Goal: Task Accomplishment & Management: Use online tool/utility

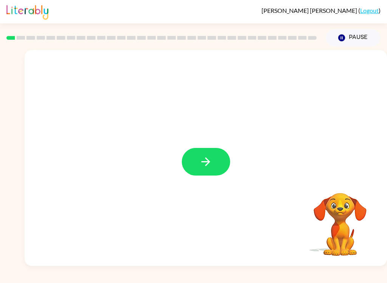
click at [184, 132] on div at bounding box center [206, 158] width 362 height 216
click at [190, 163] on button "button" at bounding box center [206, 162] width 48 height 28
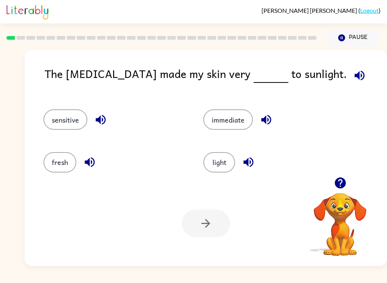
click at [340, 179] on icon "button" at bounding box center [339, 182] width 11 height 11
click at [2, 164] on div "The [MEDICAL_DATA] made my skin very to sunlight. sensitive immediate fresh lig…" at bounding box center [193, 155] width 387 height 219
click at [46, 169] on button "fresh" at bounding box center [59, 162] width 33 height 20
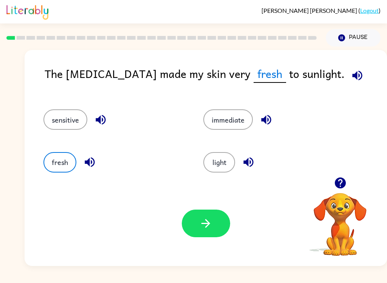
click at [225, 164] on button "light" at bounding box center [219, 162] width 32 height 20
click at [219, 231] on button "button" at bounding box center [206, 223] width 48 height 28
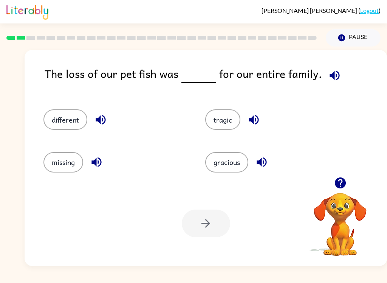
click at [378, 12] on link "Logout" at bounding box center [369, 10] width 19 height 7
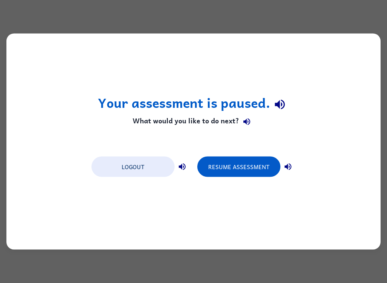
click at [266, 170] on button "Resume Assessment" at bounding box center [238, 166] width 83 height 20
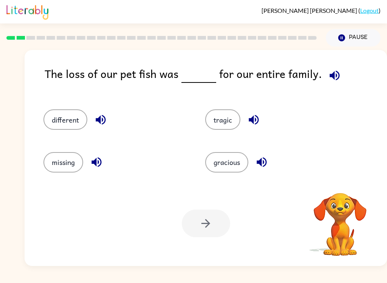
click at [223, 126] on button "tragic" at bounding box center [222, 119] width 35 height 20
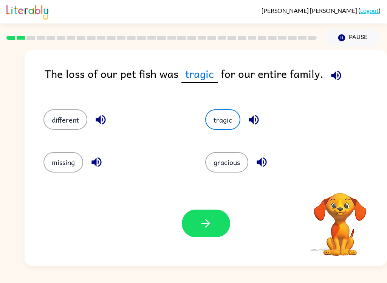
click at [217, 235] on button "button" at bounding box center [206, 223] width 48 height 28
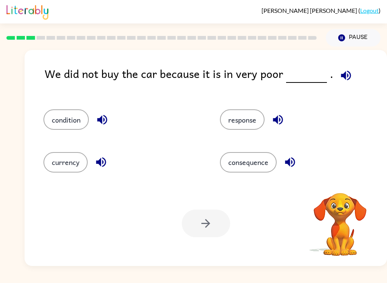
click at [274, 121] on icon "button" at bounding box center [278, 120] width 10 height 10
click at [79, 135] on div "condition" at bounding box center [117, 116] width 176 height 42
click at [70, 121] on button "condition" at bounding box center [65, 119] width 45 height 20
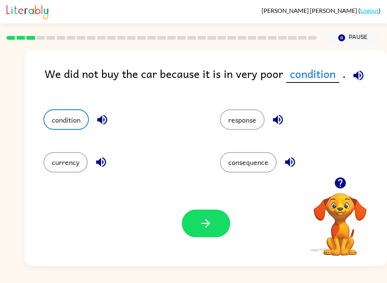
click at [222, 227] on button "button" at bounding box center [206, 223] width 48 height 28
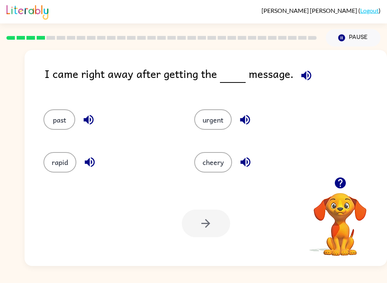
click at [206, 160] on button "cheery" at bounding box center [213, 162] width 38 height 20
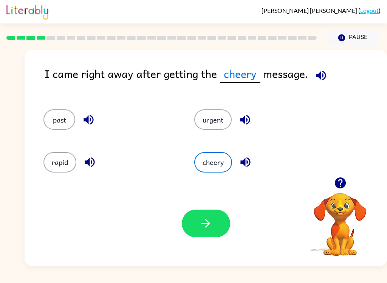
click at [191, 232] on button "button" at bounding box center [206, 223] width 48 height 28
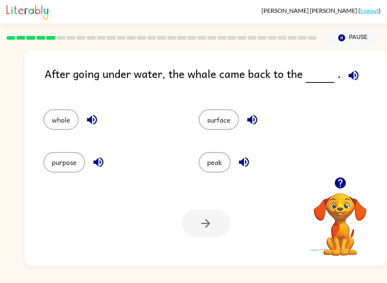
click at [311, 14] on span "[PERSON_NAME]" at bounding box center [310, 10] width 97 height 7
click at [363, 46] on button "Pause Pause" at bounding box center [353, 37] width 55 height 17
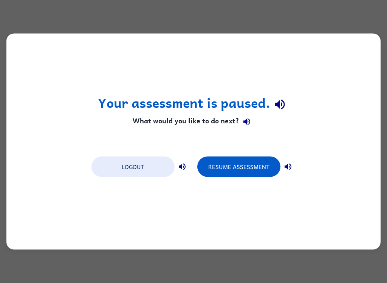
click at [251, 173] on button "Resume Assessment" at bounding box center [238, 166] width 83 height 20
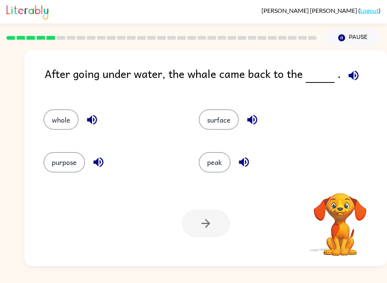
click at [48, 127] on button "whole" at bounding box center [60, 119] width 35 height 20
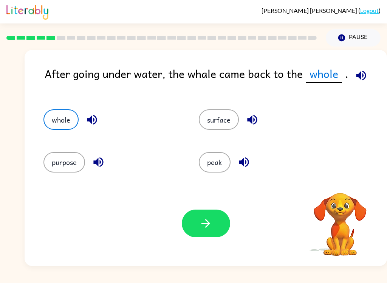
click at [220, 233] on button "button" at bounding box center [206, 223] width 48 height 28
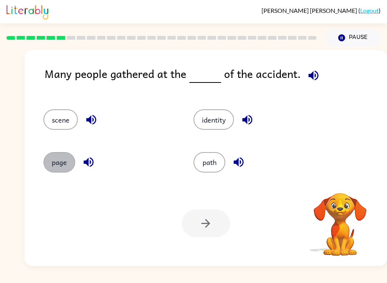
click at [58, 168] on button "page" at bounding box center [59, 162] width 32 height 20
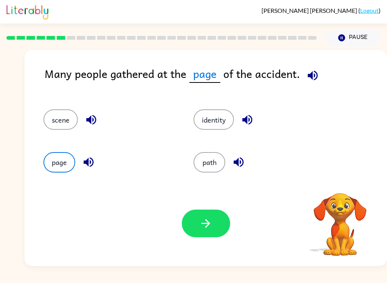
click at [195, 237] on button "button" at bounding box center [206, 223] width 48 height 28
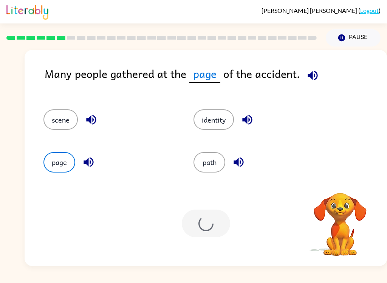
click at [51, 161] on button "page" at bounding box center [59, 162] width 32 height 20
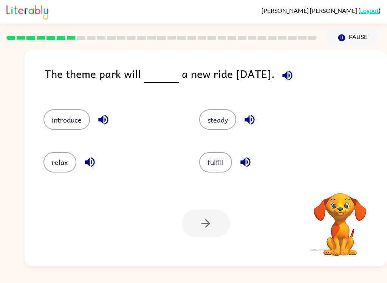
click at [59, 115] on button "introduce" at bounding box center [66, 119] width 46 height 20
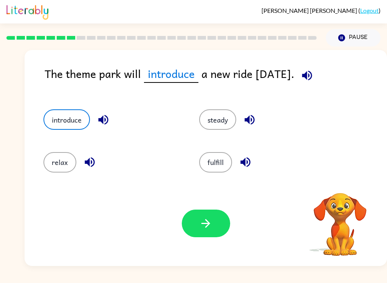
click at [213, 233] on button "button" at bounding box center [206, 223] width 48 height 28
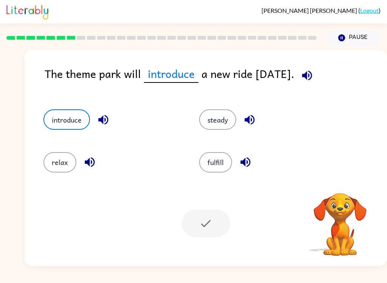
click at [63, 116] on button "introduce" at bounding box center [66, 119] width 46 height 20
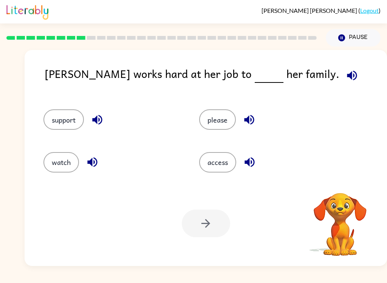
click at [55, 167] on button "watch" at bounding box center [61, 162] width 36 height 20
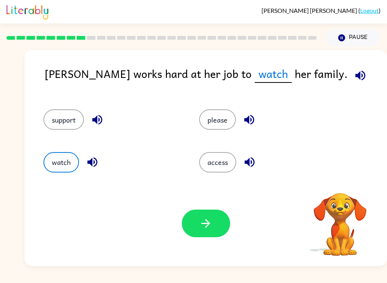
click at [214, 234] on button "button" at bounding box center [206, 223] width 48 height 28
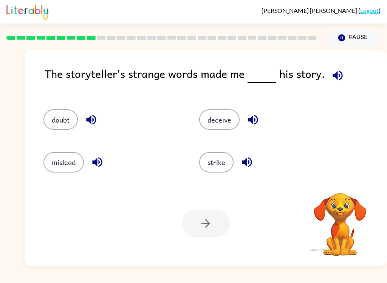
click at [210, 227] on div at bounding box center [206, 223] width 48 height 28
click at [54, 168] on button "mislead" at bounding box center [63, 162] width 40 height 20
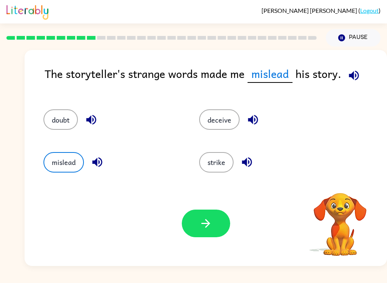
click at [204, 233] on button "button" at bounding box center [206, 223] width 48 height 28
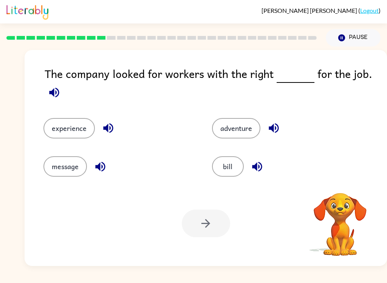
click at [59, 121] on button "experience" at bounding box center [68, 128] width 51 height 20
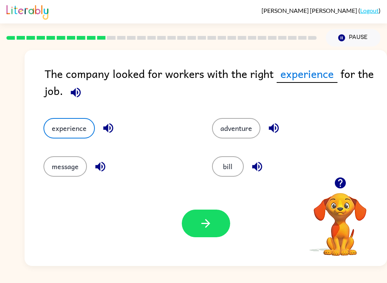
click at [215, 224] on button "button" at bounding box center [206, 223] width 48 height 28
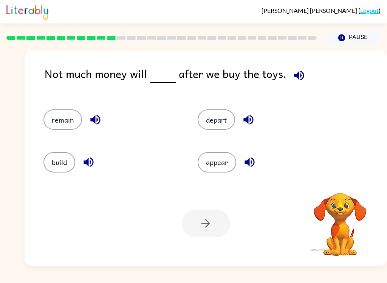
click at [66, 159] on button "build" at bounding box center [59, 162] width 32 height 20
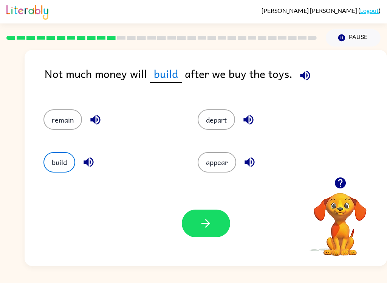
click at [208, 113] on button "depart" at bounding box center [216, 119] width 37 height 20
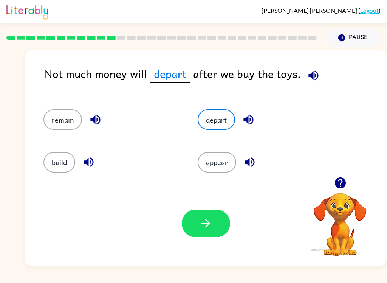
click at [225, 159] on button "appear" at bounding box center [217, 162] width 39 height 20
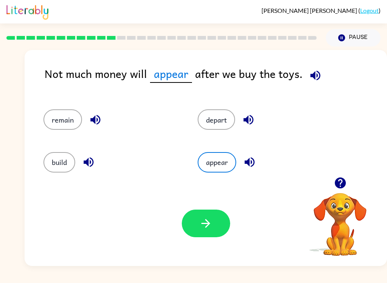
click at [217, 220] on button "button" at bounding box center [206, 223] width 48 height 28
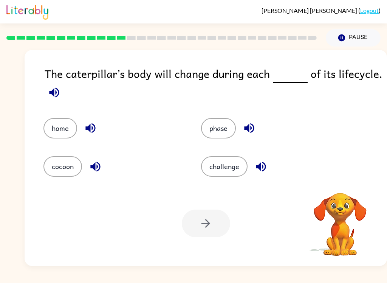
click at [211, 231] on div at bounding box center [206, 223] width 48 height 28
click at [221, 174] on button "challenge" at bounding box center [224, 166] width 46 height 20
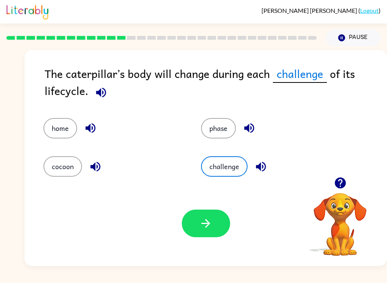
click at [210, 225] on icon "button" at bounding box center [205, 223] width 13 height 13
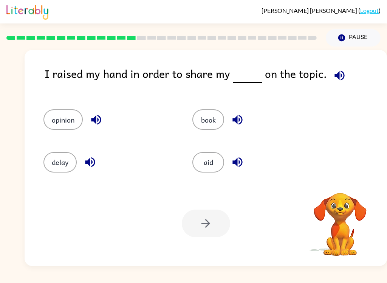
click at [215, 129] on button "book" at bounding box center [208, 119] width 32 height 20
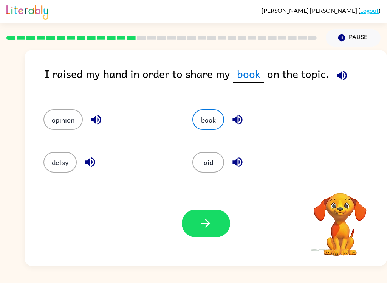
click at [224, 217] on button "button" at bounding box center [206, 223] width 48 height 28
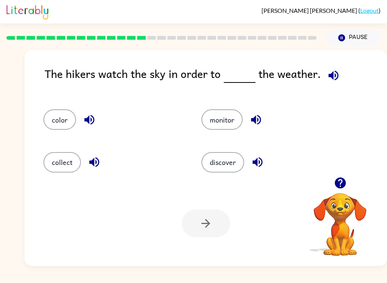
click at [225, 155] on button "discover" at bounding box center [222, 162] width 43 height 20
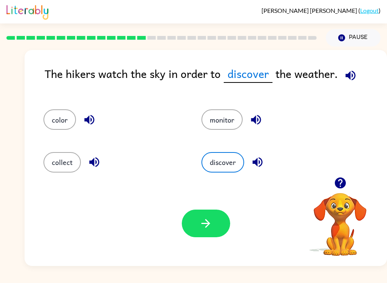
click at [217, 223] on button "button" at bounding box center [206, 223] width 48 height 28
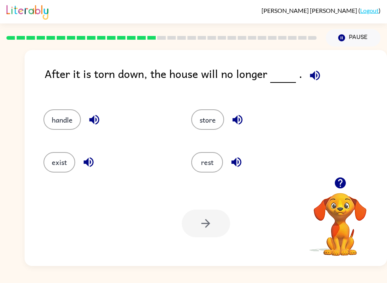
click at [210, 111] on button "store" at bounding box center [207, 119] width 33 height 20
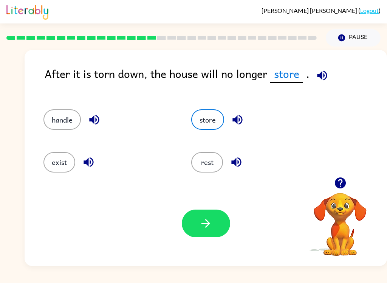
click at [214, 229] on button "button" at bounding box center [206, 223] width 48 height 28
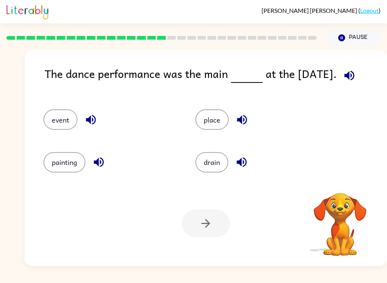
click at [202, 153] on button "drain" at bounding box center [211, 162] width 33 height 20
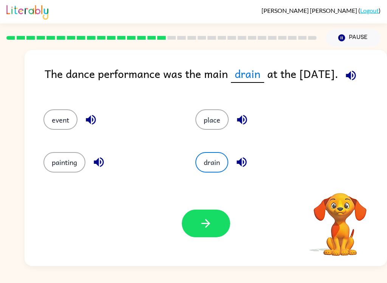
click at [192, 232] on button "button" at bounding box center [206, 223] width 48 height 28
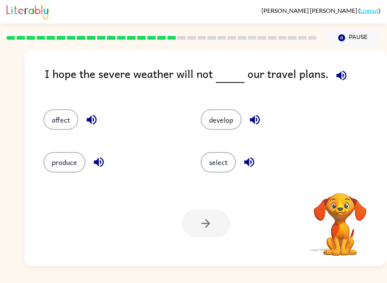
click at [210, 130] on button "develop" at bounding box center [221, 119] width 41 height 20
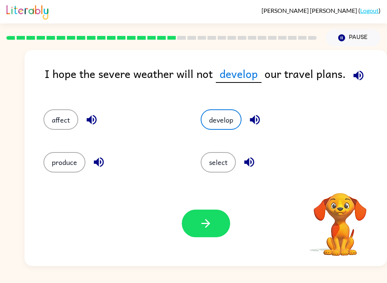
click at [200, 215] on button "button" at bounding box center [206, 223] width 48 height 28
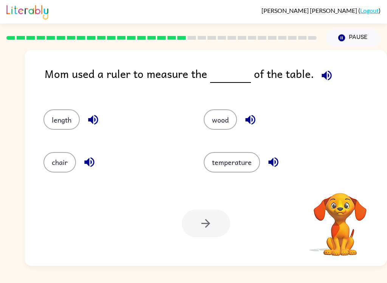
click at [46, 101] on div "length" at bounding box center [109, 116] width 160 height 42
click at [59, 120] on button "length" at bounding box center [61, 119] width 36 height 20
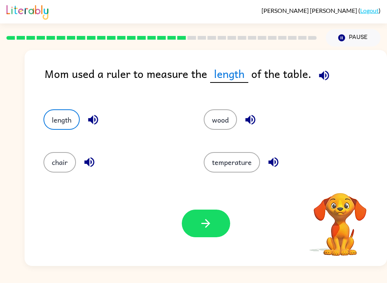
click at [187, 214] on button "button" at bounding box center [206, 223] width 48 height 28
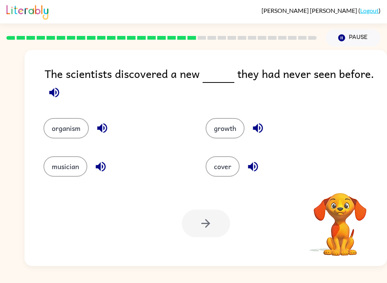
click at [42, 166] on div "musician" at bounding box center [110, 161] width 162 height 38
click at [62, 158] on button "musician" at bounding box center [65, 166] width 44 height 20
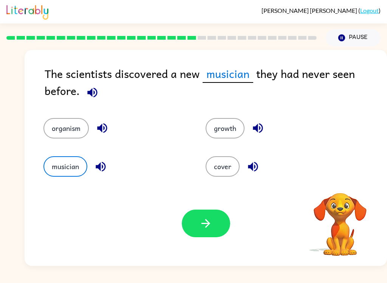
click at [202, 227] on icon "button" at bounding box center [205, 223] width 13 height 13
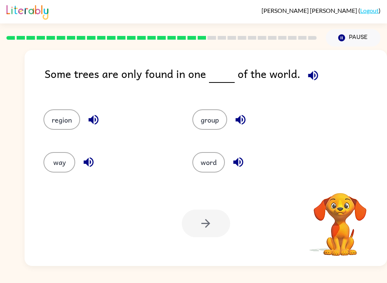
click at [228, 112] on div "group" at bounding box center [258, 119] width 132 height 20
click at [211, 119] on button "group" at bounding box center [209, 119] width 35 height 20
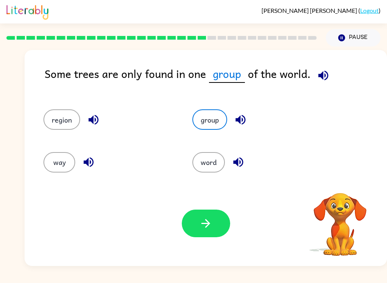
click at [207, 216] on button "button" at bounding box center [206, 223] width 48 height 28
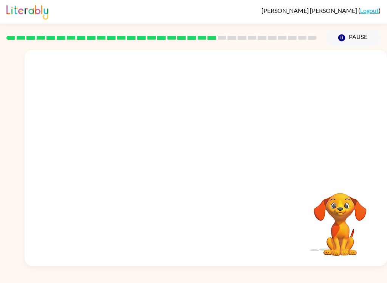
click at [347, 212] on video "Your browser must support playing .mp4 files to use Literably. Please try using…" at bounding box center [340, 219] width 76 height 76
click at [349, 203] on video "Your browser must support playing .mp4 files to use Literably. Please try using…" at bounding box center [340, 219] width 76 height 76
click at [344, 197] on video "Your browser must support playing .mp4 files to use Literably. Please try using…" at bounding box center [340, 219] width 76 height 76
click at [139, 59] on video "Your browser must support playing .mp4 files to use Literably. Please try using…" at bounding box center [206, 113] width 362 height 127
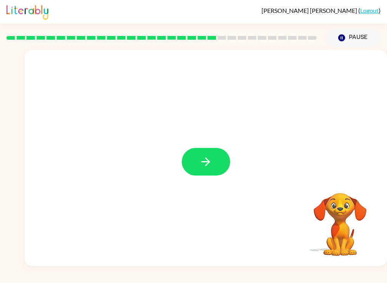
click at [220, 165] on button "button" at bounding box center [206, 162] width 48 height 28
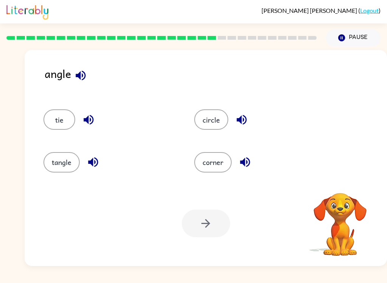
click at [215, 116] on button "circle" at bounding box center [211, 119] width 34 height 20
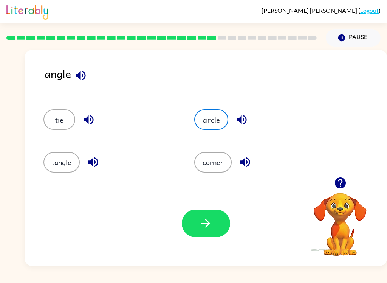
click at [228, 164] on button "corner" at bounding box center [212, 162] width 37 height 20
click at [217, 226] on button "button" at bounding box center [206, 223] width 48 height 28
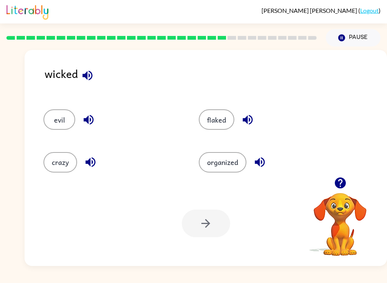
click at [60, 127] on button "evil" at bounding box center [59, 119] width 32 height 20
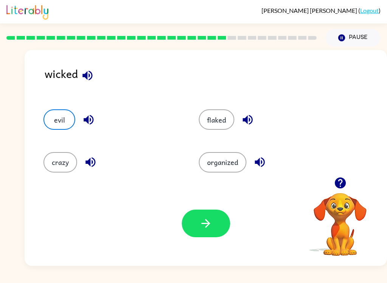
click at [189, 228] on button "button" at bounding box center [206, 223] width 48 height 28
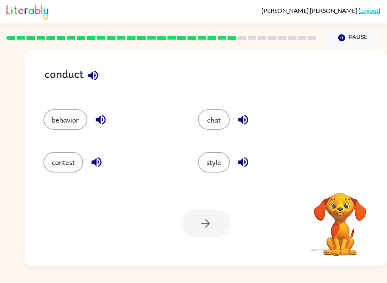
click at [347, 149] on div "behavior chat contest style" at bounding box center [205, 137] width 347 height 79
click at [217, 164] on button "style" at bounding box center [214, 162] width 32 height 20
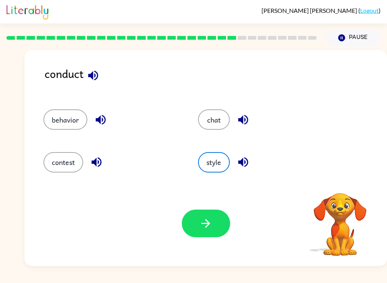
click at [206, 211] on button "button" at bounding box center [206, 223] width 48 height 28
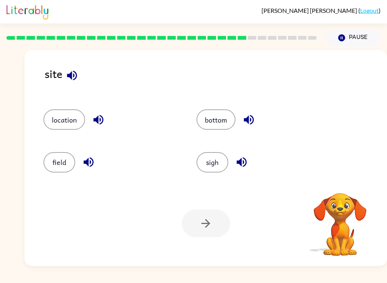
click at [370, 169] on div "location bottom field sigh" at bounding box center [205, 137] width 347 height 79
click at [74, 122] on button "location" at bounding box center [64, 119] width 42 height 20
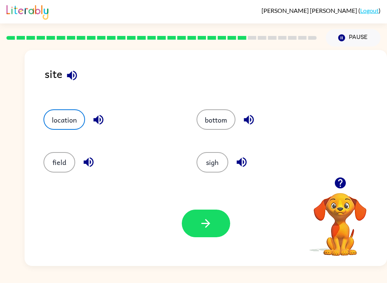
click at [220, 242] on div "Your browser must support playing .mp4 files to use Literably. Please try using…" at bounding box center [206, 223] width 362 height 85
click at [212, 235] on button "button" at bounding box center [206, 223] width 48 height 28
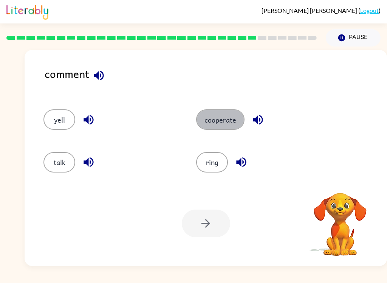
click at [221, 126] on button "cooperate" at bounding box center [220, 119] width 48 height 20
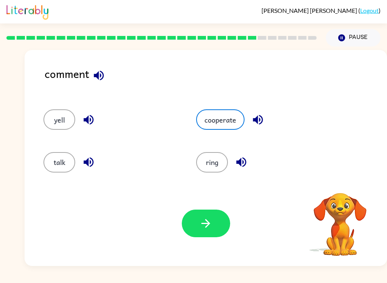
click at [197, 225] on button "button" at bounding box center [206, 223] width 48 height 28
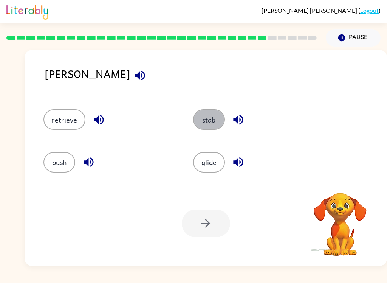
click at [208, 122] on button "stab" at bounding box center [209, 119] width 32 height 20
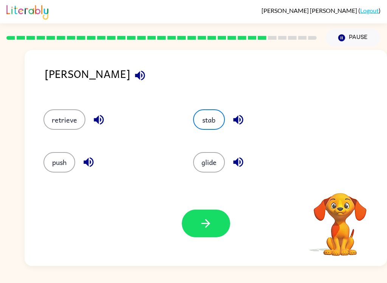
click at [208, 221] on icon "button" at bounding box center [205, 223] width 9 height 9
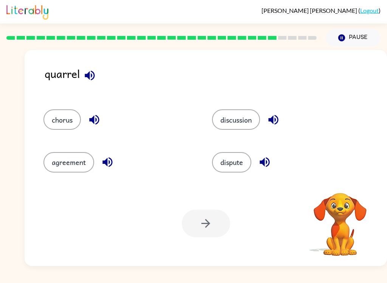
click at [241, 122] on button "discussion" at bounding box center [236, 119] width 48 height 20
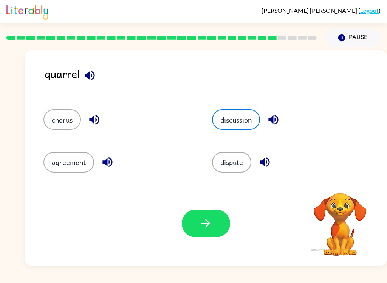
click at [198, 231] on button "button" at bounding box center [206, 223] width 48 height 28
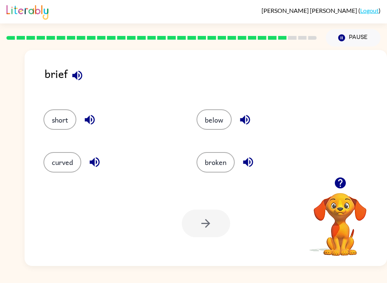
click at [209, 117] on button "below" at bounding box center [214, 119] width 35 height 20
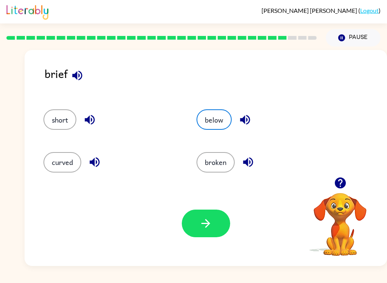
click at [214, 218] on button "button" at bounding box center [206, 223] width 48 height 28
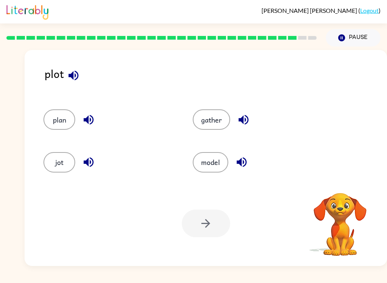
click at [57, 114] on button "plan" at bounding box center [59, 119] width 32 height 20
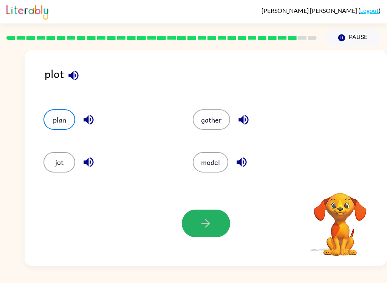
click at [208, 224] on icon "button" at bounding box center [205, 223] width 9 height 9
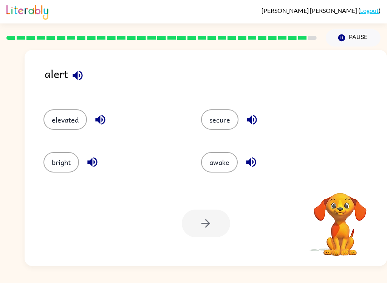
click at [53, 116] on button "elevated" at bounding box center [64, 119] width 43 height 20
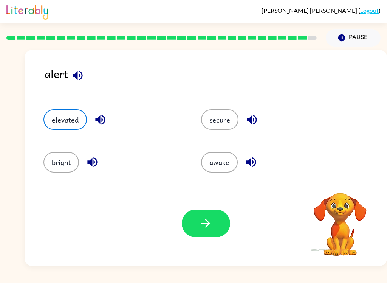
click at [206, 230] on button "button" at bounding box center [206, 223] width 48 height 28
